Goal: Task Accomplishment & Management: Complete application form

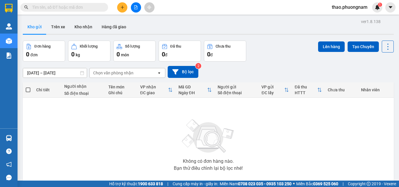
drag, startPoint x: 0, startPoint y: 0, endPoint x: 77, endPoint y: 5, distance: 77.1
click at [77, 5] on input "text" at bounding box center [66, 7] width 69 height 6
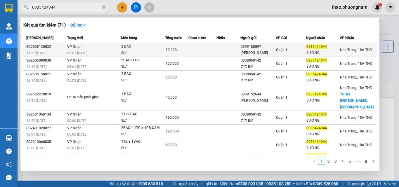
type input "0935424044"
click at [175, 52] on span "80.000" at bounding box center [171, 50] width 11 height 4
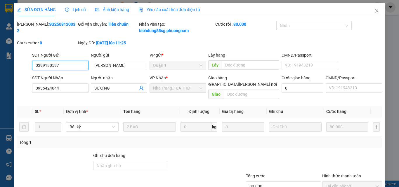
type input "0399180597"
type input "[PERSON_NAME]"
type input "0935424044"
type input "SƯƠNG"
type input "80.000"
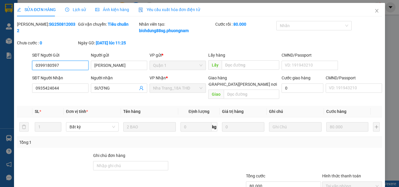
scroll to position [37, 0]
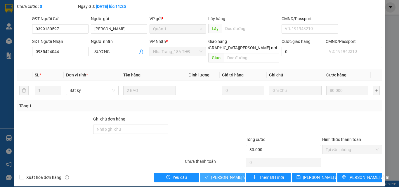
click at [217, 175] on span "[PERSON_NAME] và [PERSON_NAME] hàng" at bounding box center [250, 178] width 79 height 6
